Goal: Check status: Check status

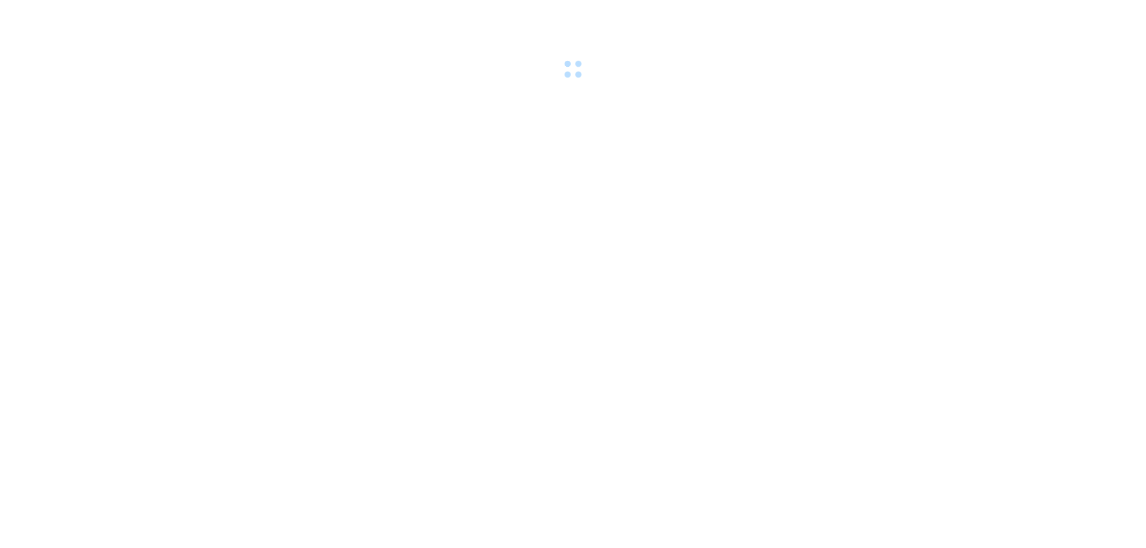
click at [133, 13] on div at bounding box center [573, 41] width 1146 height 82
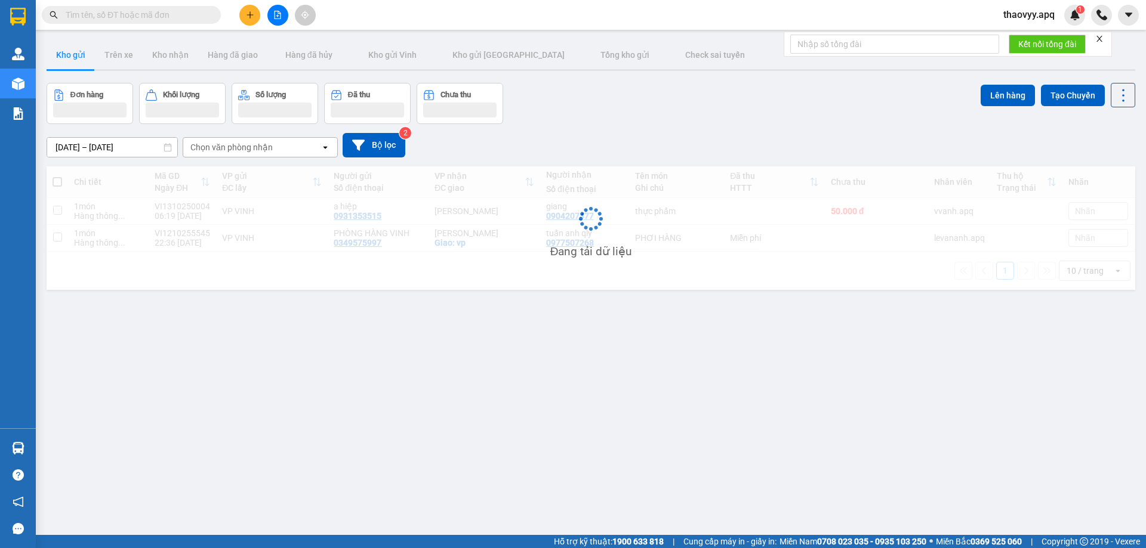
paste input "0987334385"
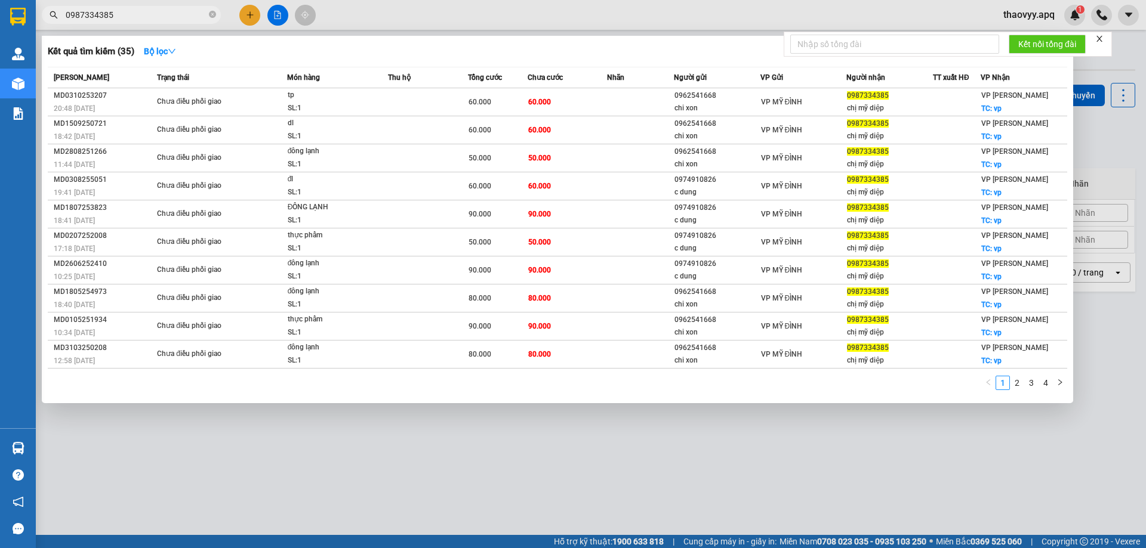
type input "0987334385"
click at [213, 15] on icon "close-circle" at bounding box center [212, 14] width 7 height 7
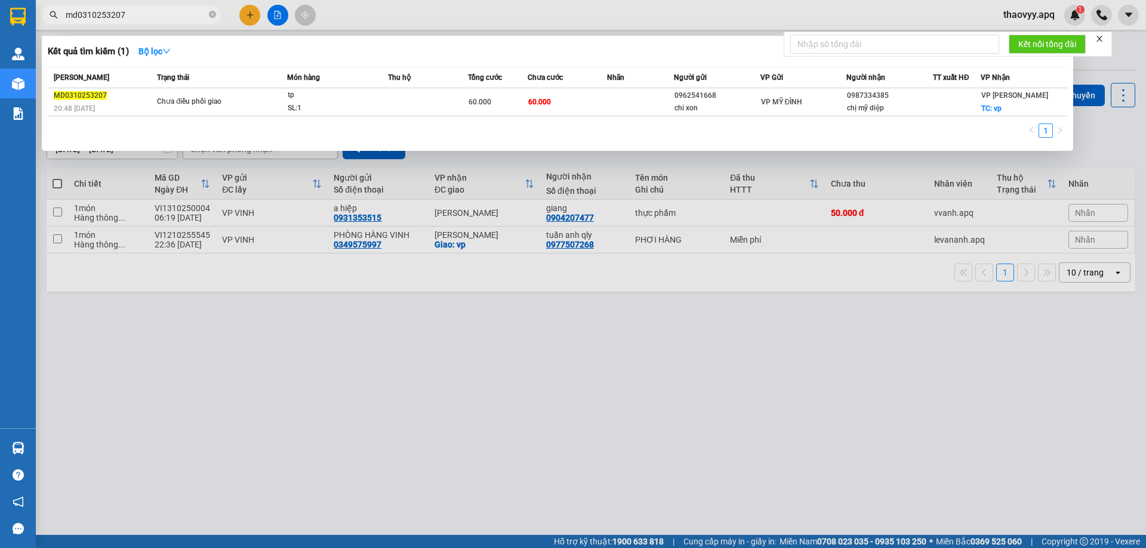
type input "md0310253207"
click at [210, 15] on icon "close-circle" at bounding box center [212, 14] width 7 height 7
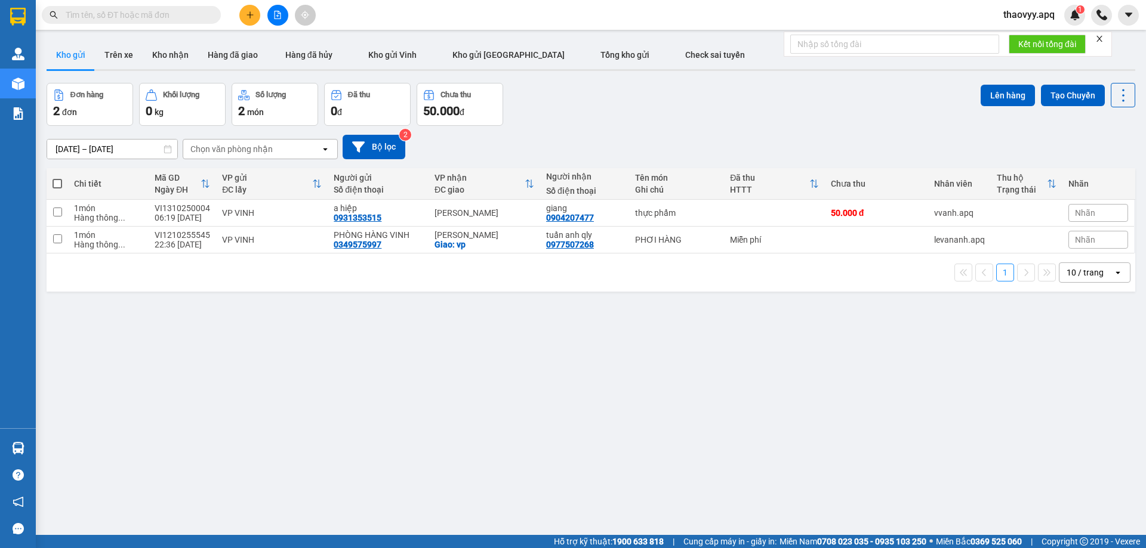
paste input "0912575188"
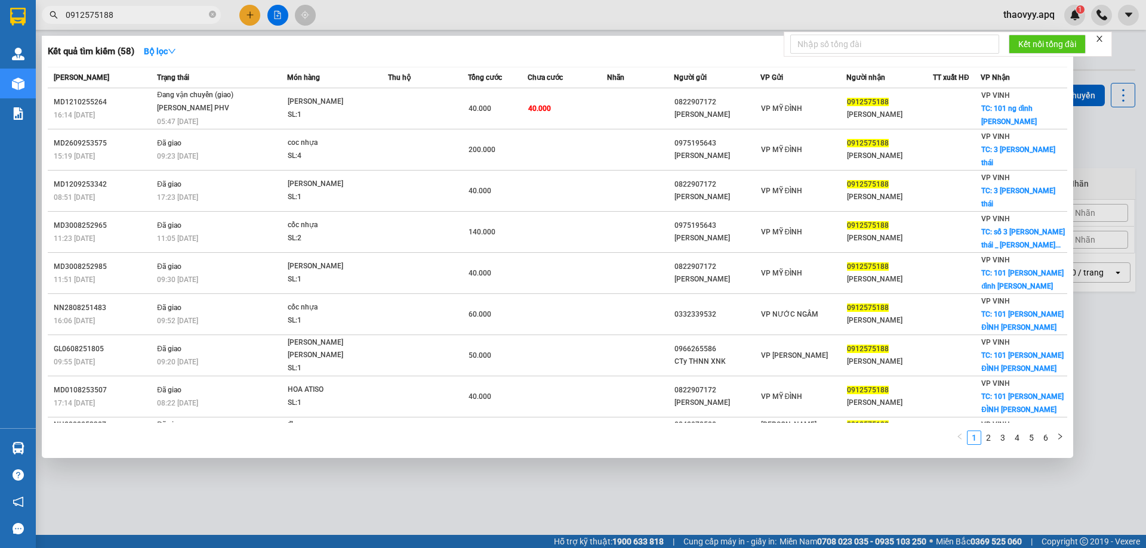
type input "0912575188"
